Goal: Task Accomplishment & Management: Complete application form

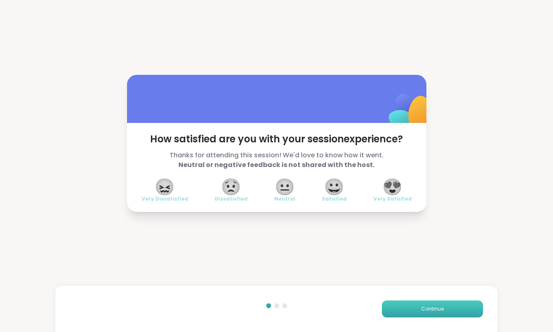
click at [432, 305] on button "Continue" at bounding box center [432, 309] width 101 height 17
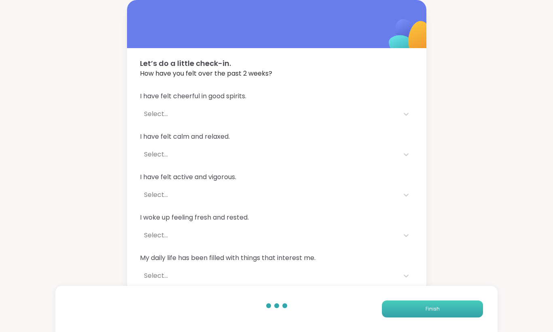
click at [432, 305] on button "Finish" at bounding box center [432, 309] width 101 height 17
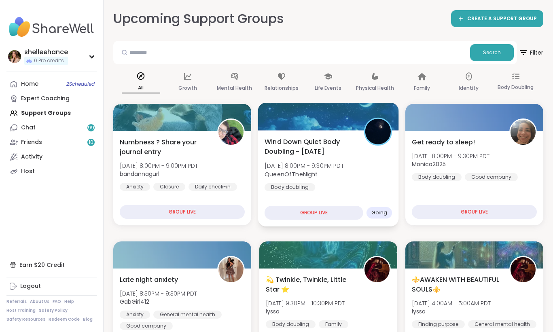
click at [350, 187] on div "Wind Down Quiet Body Doubling - Tuesday Tue, Oct 14 | 8:00PM - 9:30PM PDT Queen…" at bounding box center [328, 164] width 127 height 55
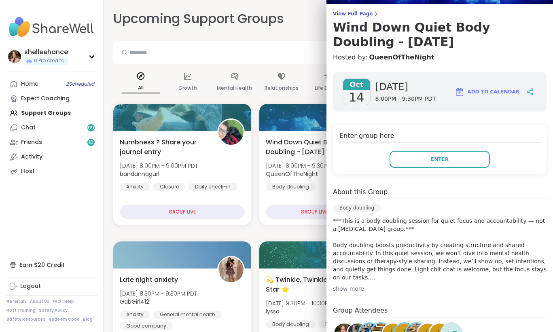
scroll to position [149, 0]
